Goal: Share content

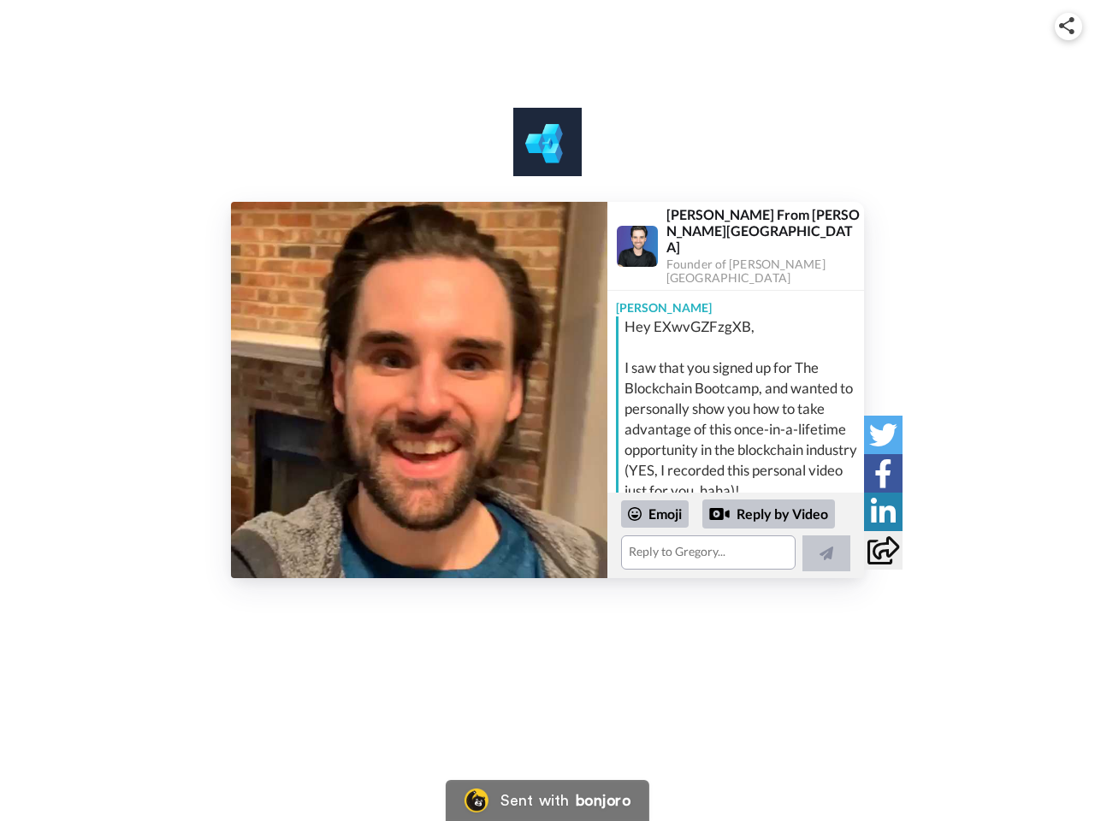
click at [1068, 26] on img at bounding box center [1066, 25] width 15 height 17
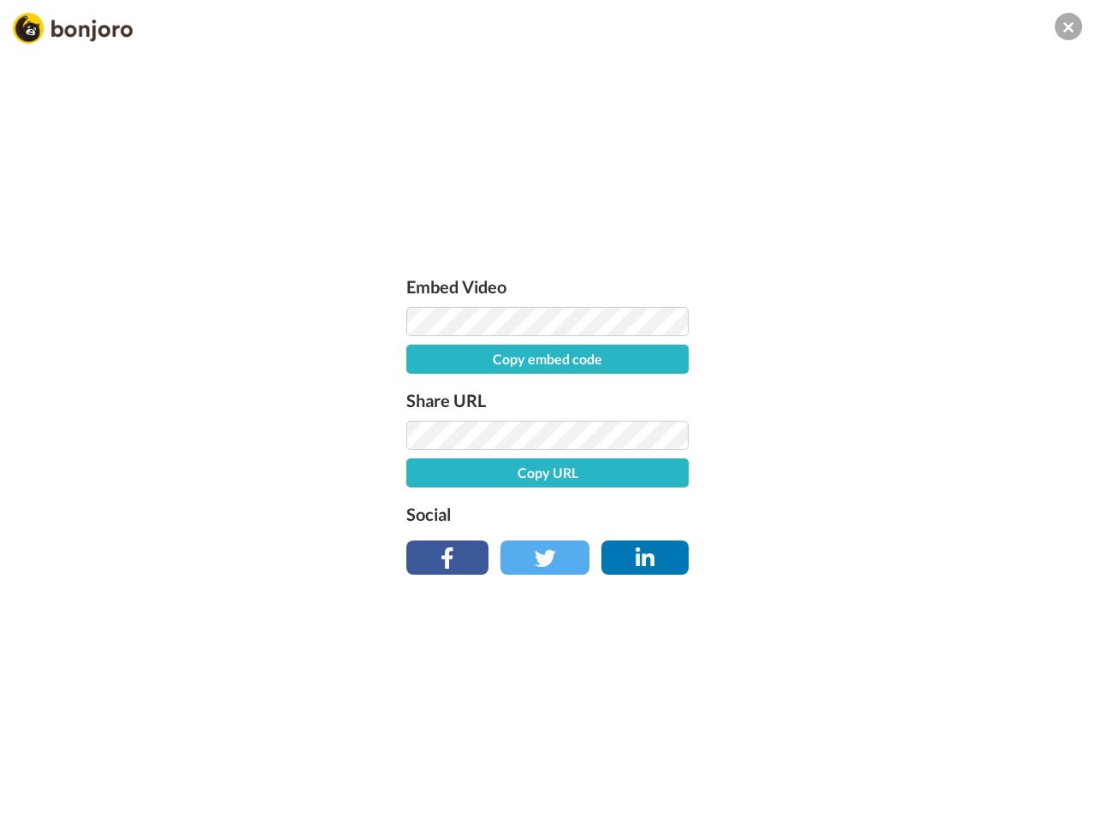
click at [419, 390] on label "Share URL" at bounding box center [547, 400] width 282 height 27
click at [735, 535] on div "Embed Video Copy embed code Share URL Copy URL Social" at bounding box center [547, 502] width 1095 height 821
click at [655, 514] on label "Social" at bounding box center [547, 513] width 282 height 27
click at [769, 514] on div "Embed Video Copy embed code Share URL Copy URL Social" at bounding box center [547, 502] width 1095 height 821
click at [826, 553] on div "Embed Video Copy embed code Share URL Copy URL Social" at bounding box center [547, 502] width 1095 height 821
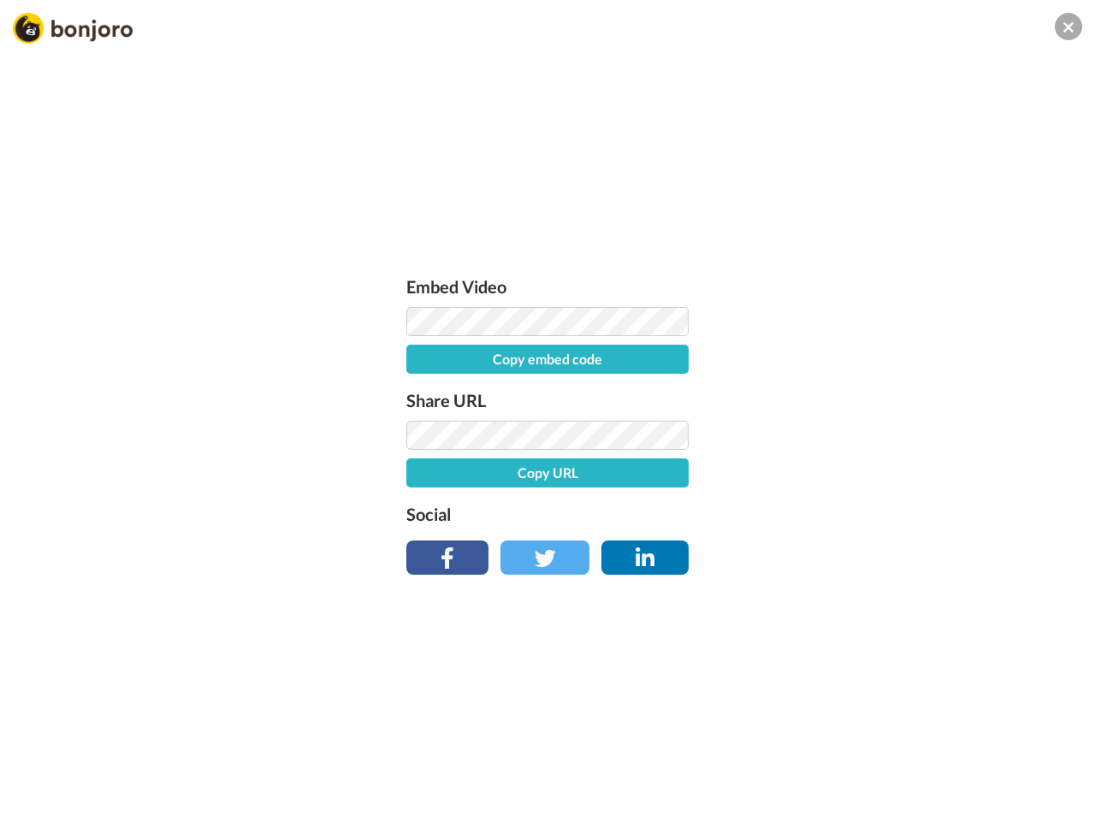
click at [883, 434] on div "Embed Video Copy embed code Share URL Copy URL Social" at bounding box center [547, 502] width 1095 height 821
click at [883, 473] on div "Embed Video Copy embed code Share URL Copy URL Social" at bounding box center [547, 502] width 1095 height 821
click at [883, 511] on div "Embed Video Copy embed code Share URL Copy URL Social" at bounding box center [547, 502] width 1095 height 821
click at [883, 550] on div "Embed Video Copy embed code Share URL Copy URL Social" at bounding box center [547, 502] width 1095 height 821
